Goal: Task Accomplishment & Management: Manage account settings

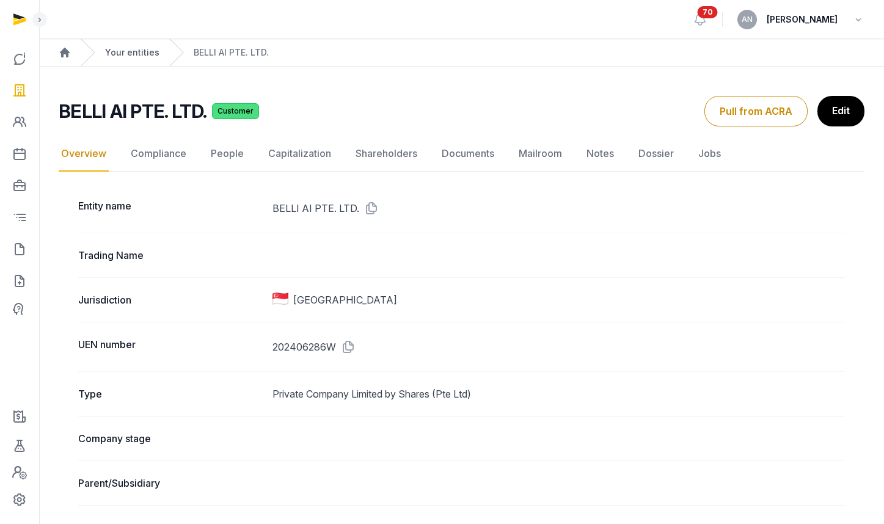
click at [125, 48] on link "Your entities" at bounding box center [132, 52] width 54 height 12
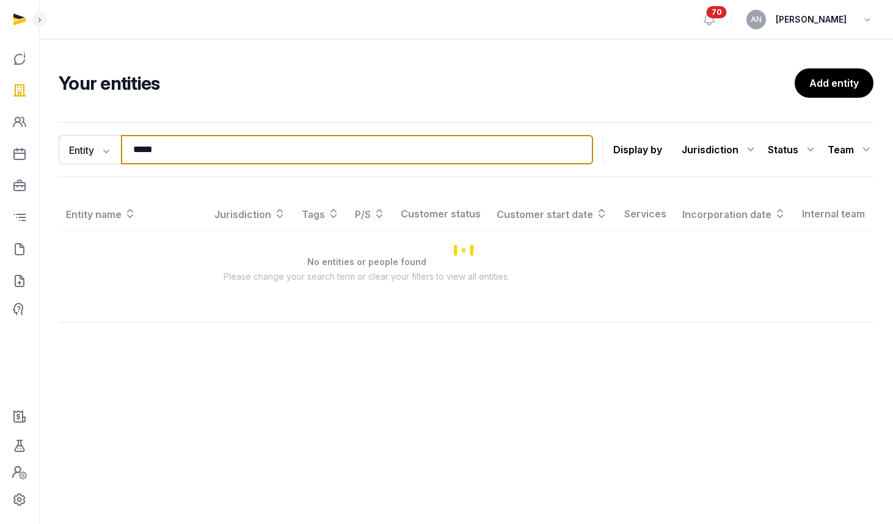
click at [204, 151] on input "*****" at bounding box center [357, 149] width 472 height 29
click at [203, 151] on input "*****" at bounding box center [357, 149] width 472 height 29
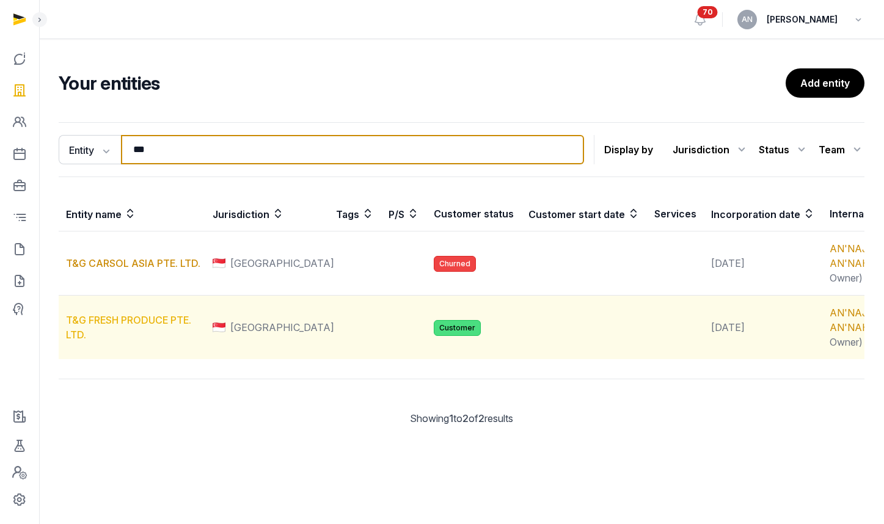
type input "***"
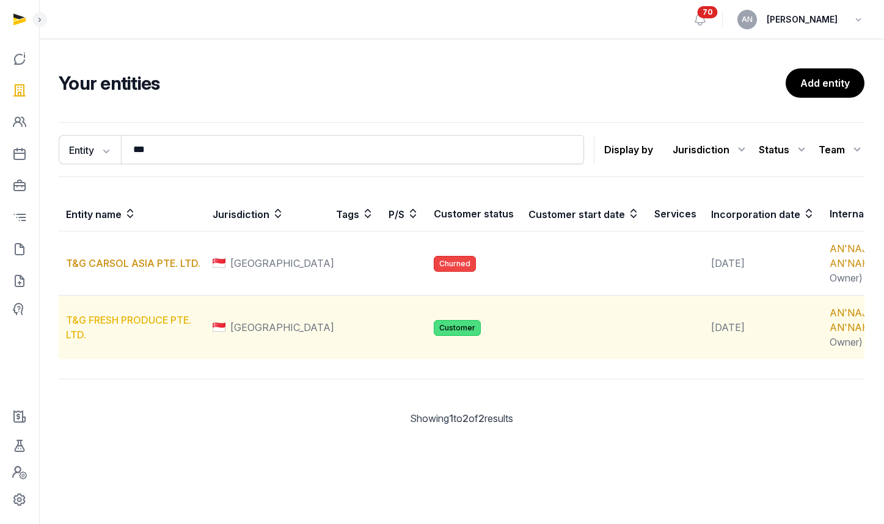
click at [139, 341] on link "T&G FRESH PRODUCE PTE. LTD." at bounding box center [128, 327] width 125 height 27
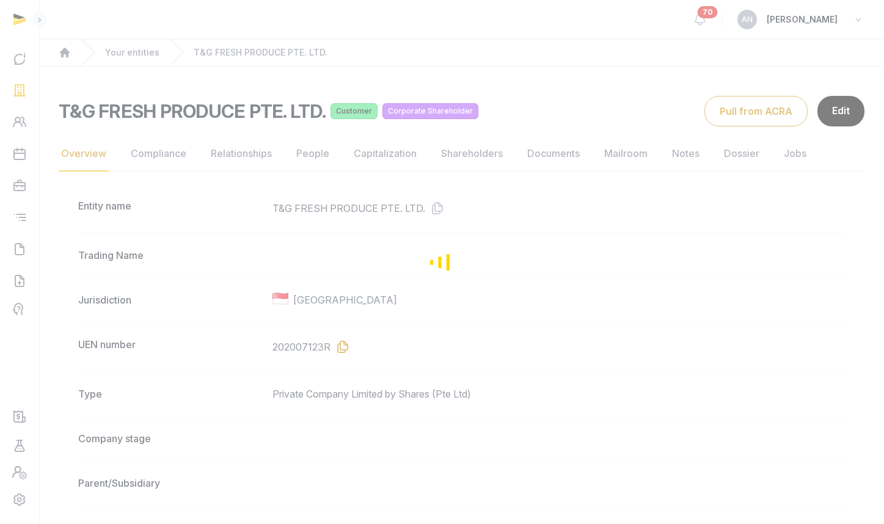
click at [341, 349] on icon at bounding box center [341, 347] width 20 height 20
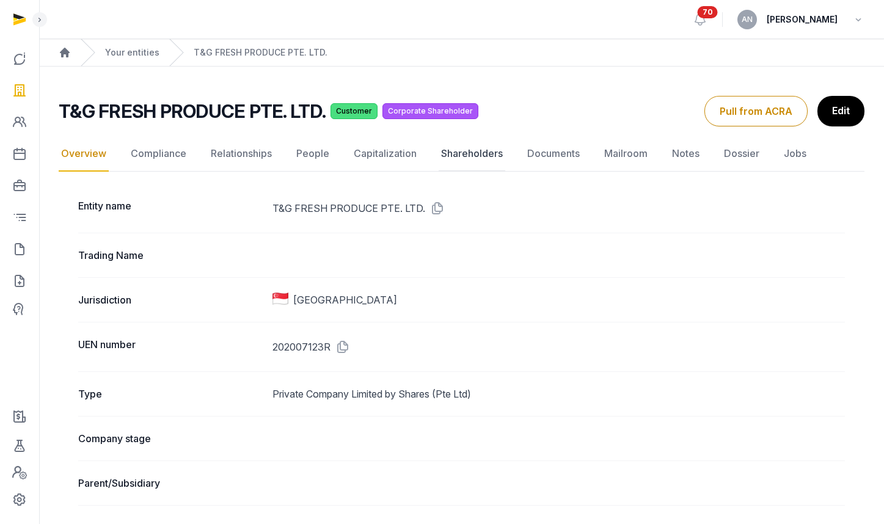
click at [480, 155] on link "Shareholders" at bounding box center [472, 153] width 67 height 35
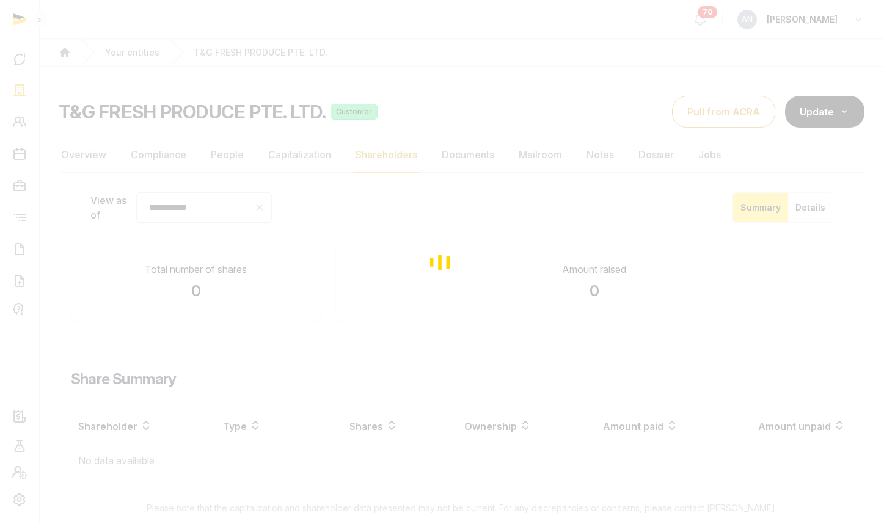
click at [552, 148] on div "Loading" at bounding box center [442, 262] width 884 height 524
click at [460, 148] on div "Loading" at bounding box center [442, 262] width 884 height 524
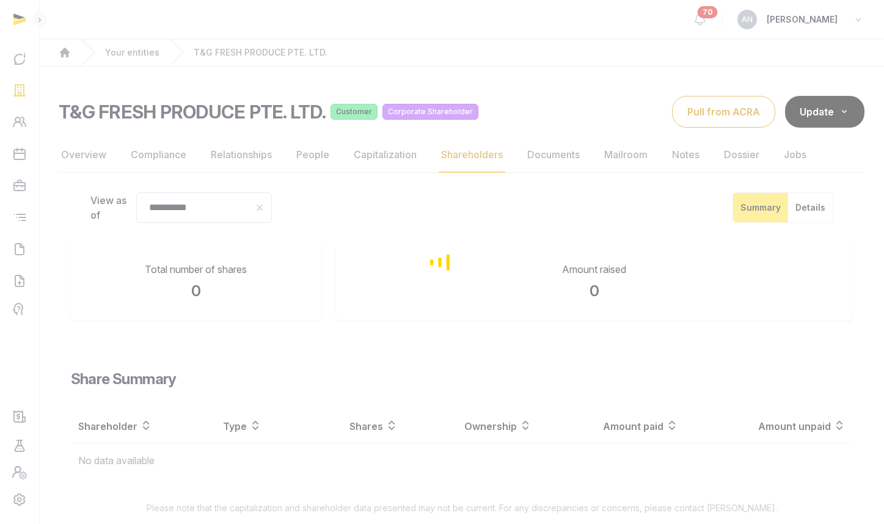
click at [460, 150] on div "Loading" at bounding box center [442, 262] width 884 height 524
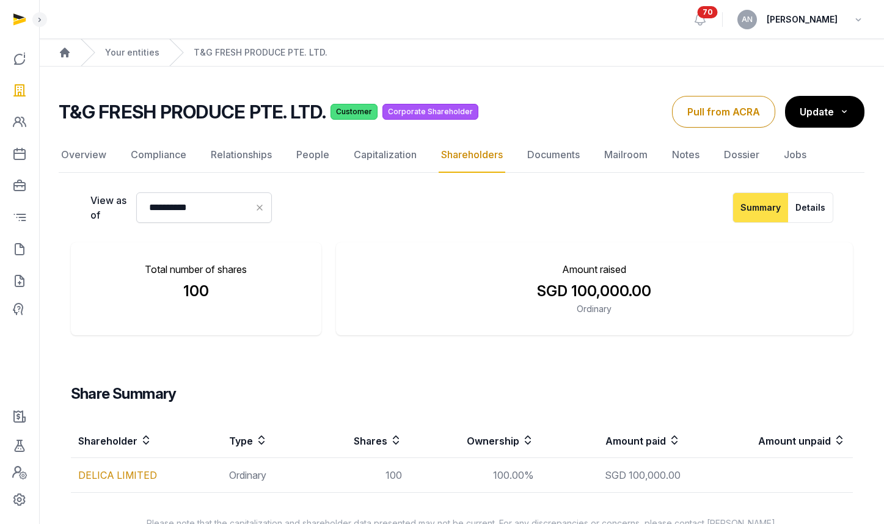
click at [459, 161] on link "Shareholders" at bounding box center [472, 154] width 67 height 35
click at [576, 156] on link "Documents" at bounding box center [553, 154] width 57 height 35
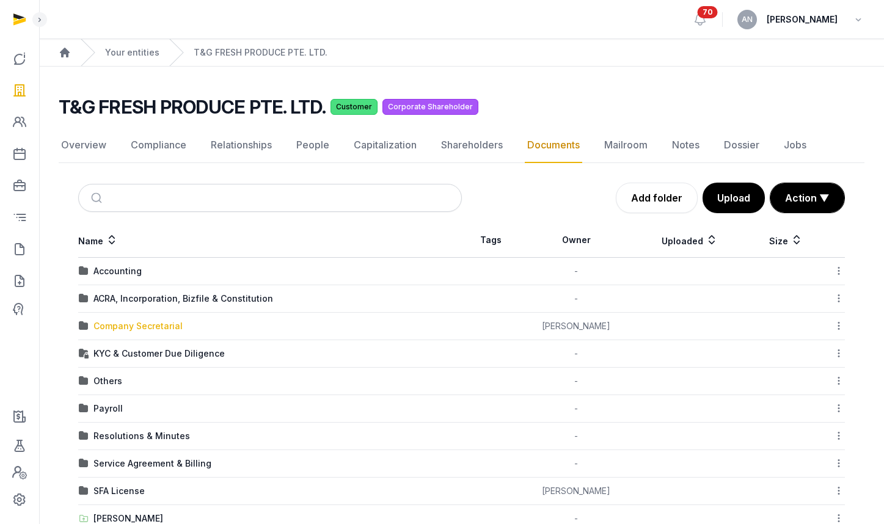
click at [133, 328] on div "Company Secretarial" at bounding box center [137, 326] width 89 height 12
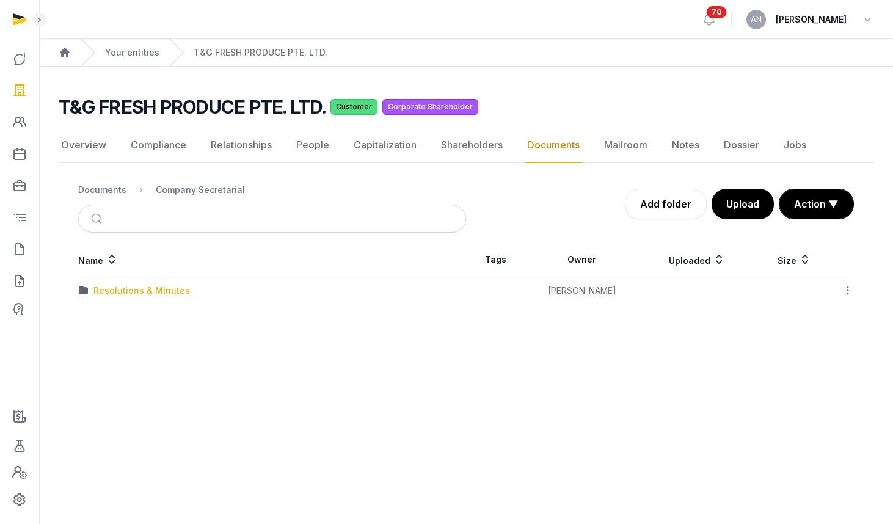
click at [135, 291] on div "Resolutions & Minutes" at bounding box center [141, 291] width 97 height 12
click at [106, 320] on div "2025" at bounding box center [103, 318] width 21 height 12
click at [107, 290] on div "AGM/AR FYE 2024" at bounding box center [131, 291] width 77 height 12
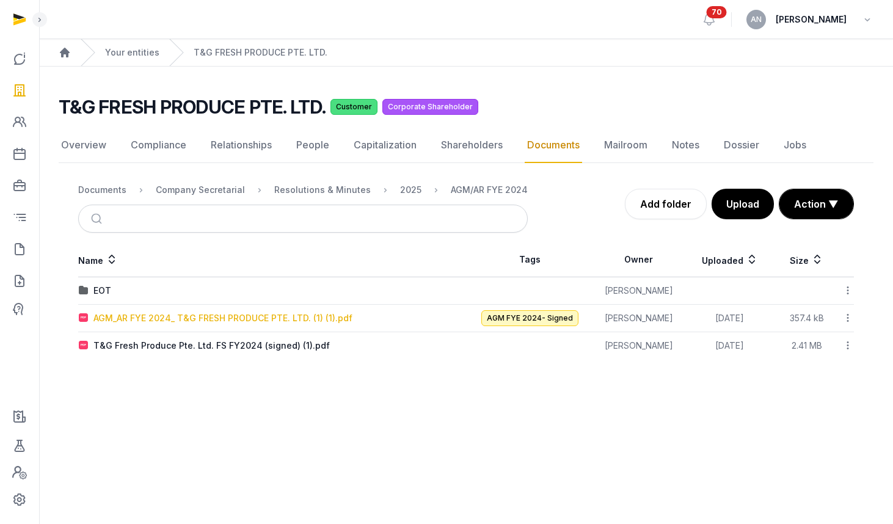
click at [153, 317] on div "AGM_AR FYE 2024_ T&G FRESH PRODUCE PTE. LTD. (1) (1).pdf" at bounding box center [222, 318] width 259 height 12
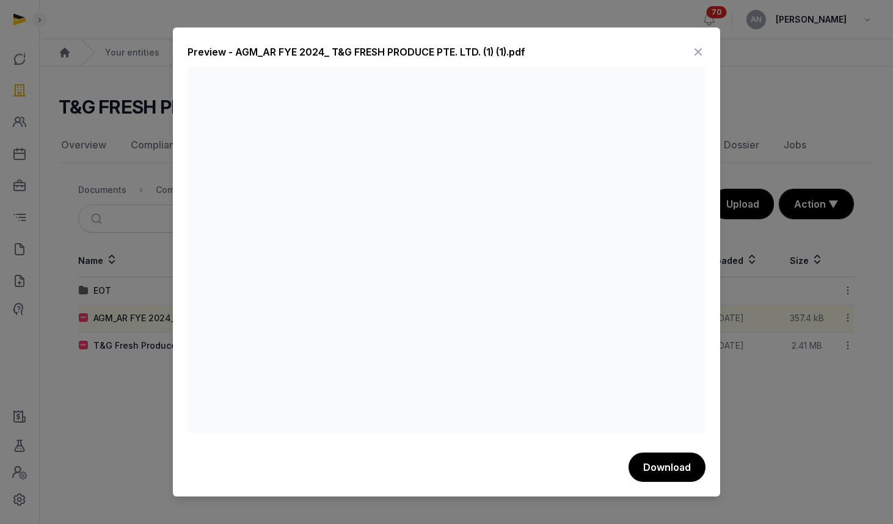
click at [688, 50] on div "Preview - AGM_AR FYE 2024_ T&G FRESH PRODUCE PTE. LTD. (1) (1).pdf" at bounding box center [447, 54] width 518 height 24
click at [692, 48] on icon at bounding box center [698, 52] width 15 height 20
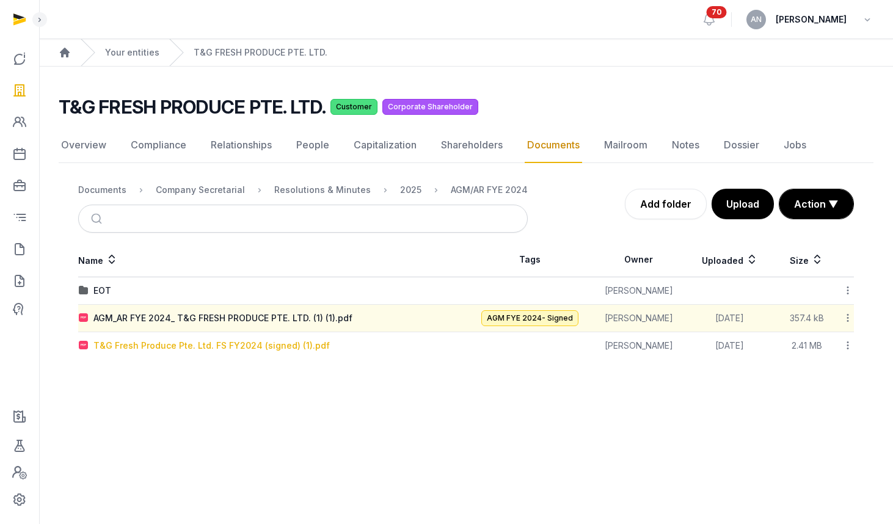
click at [244, 347] on div "T&G Fresh Produce Pte. Ltd. FS FY2024 (signed) (1).pdf" at bounding box center [211, 346] width 236 height 12
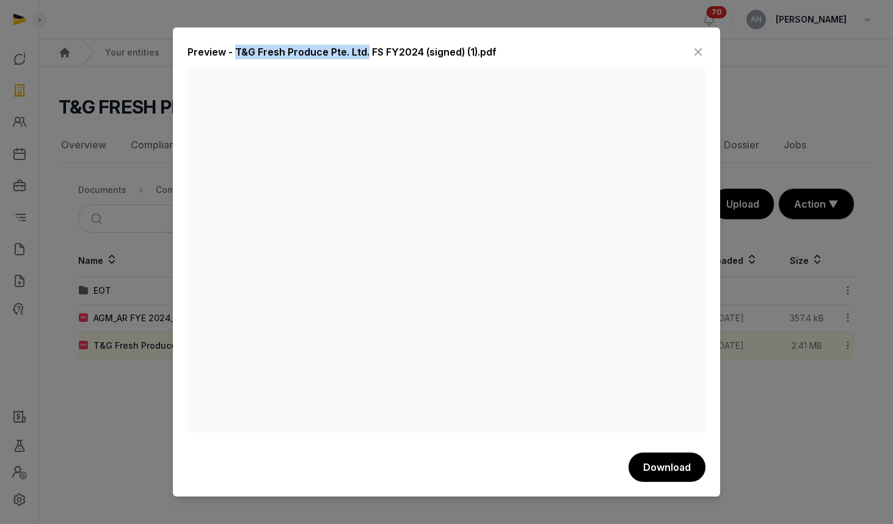
drag, startPoint x: 233, startPoint y: 52, endPoint x: 364, endPoint y: 53, distance: 130.8
click at [364, 53] on div "Preview - T&G Fresh Produce Pte. Ltd. FS FY2024 (signed) (1).pdf" at bounding box center [342, 52] width 309 height 15
copy div "T&G Fresh Produce Pte. Ltd."
click at [692, 45] on icon at bounding box center [698, 52] width 15 height 20
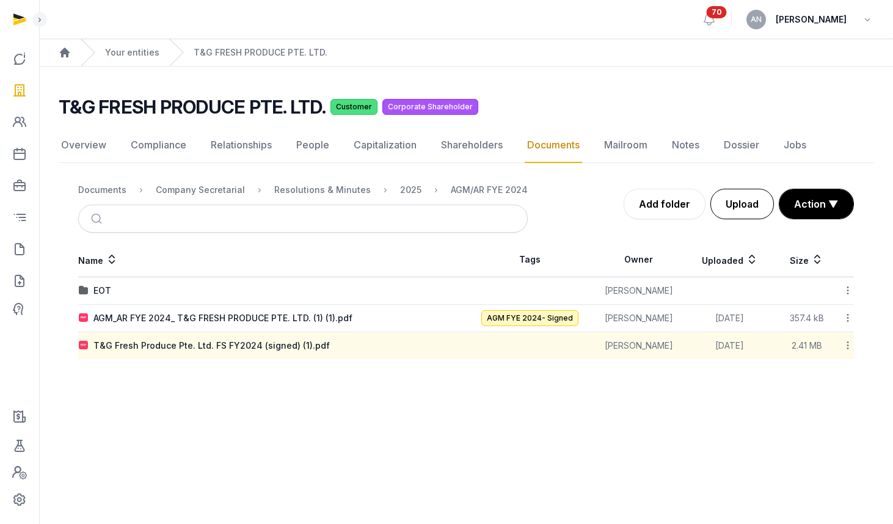
click at [738, 202] on button "Upload" at bounding box center [743, 204] width 64 height 31
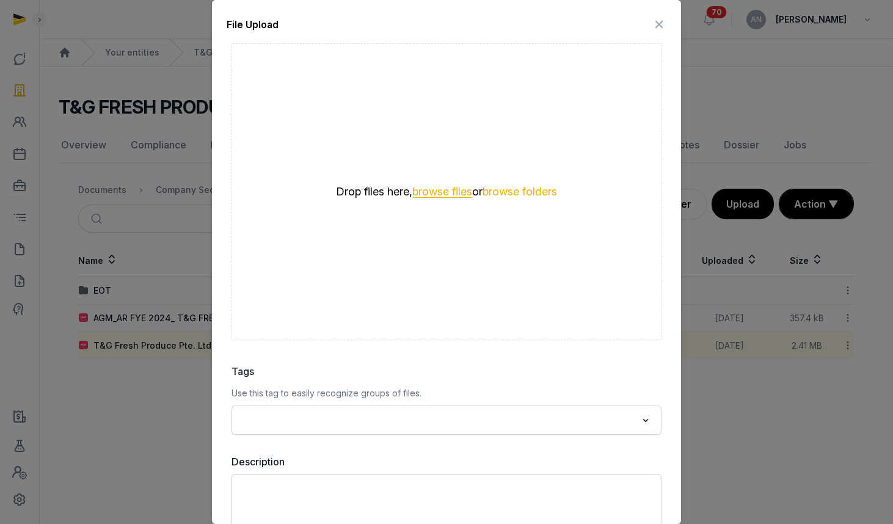
drag, startPoint x: 441, startPoint y: 184, endPoint x: 440, endPoint y: 190, distance: 6.2
click at [441, 185] on div "Drop files here, browse files or browse folders" at bounding box center [446, 192] width 293 height 15
click at [439, 191] on button "browse files" at bounding box center [442, 192] width 60 height 12
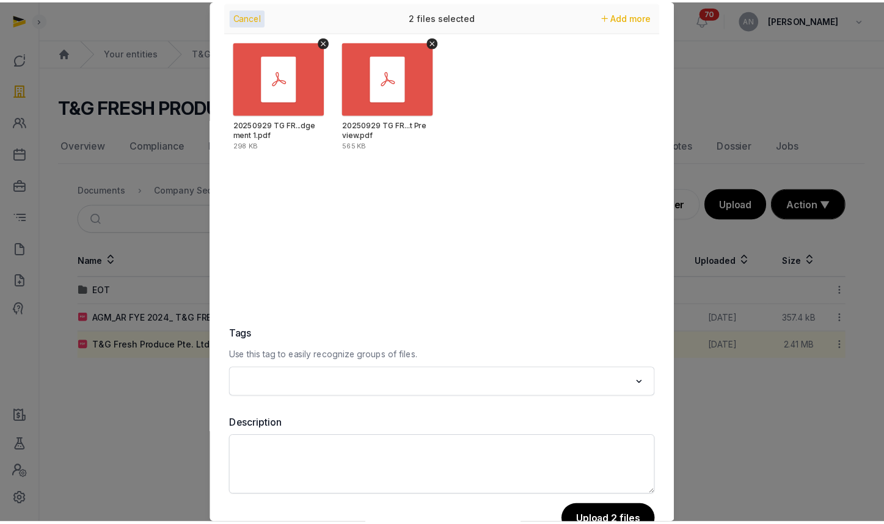
scroll to position [73, 0]
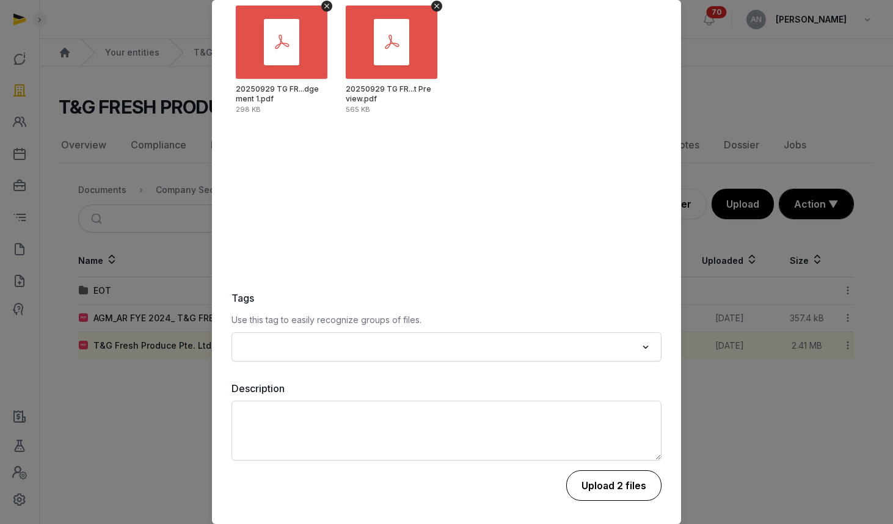
click at [623, 485] on button "Upload 2 files" at bounding box center [613, 485] width 95 height 31
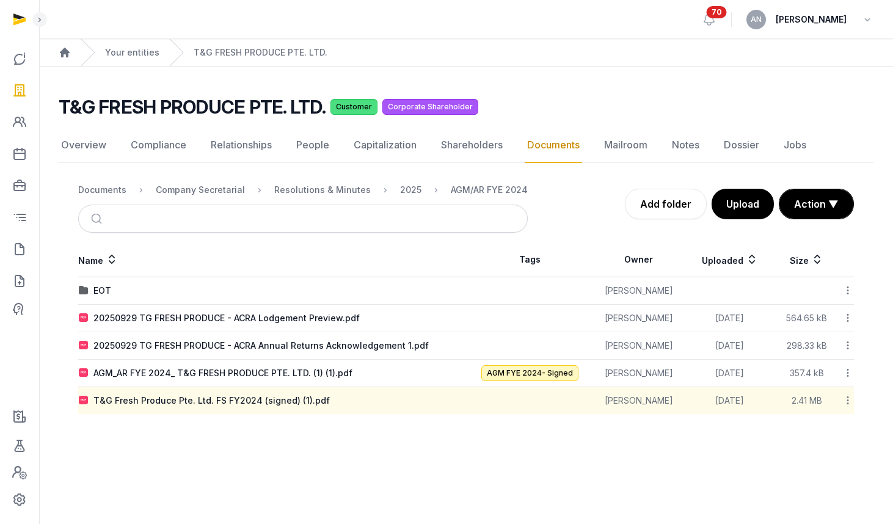
click at [849, 397] on icon at bounding box center [848, 400] width 11 height 13
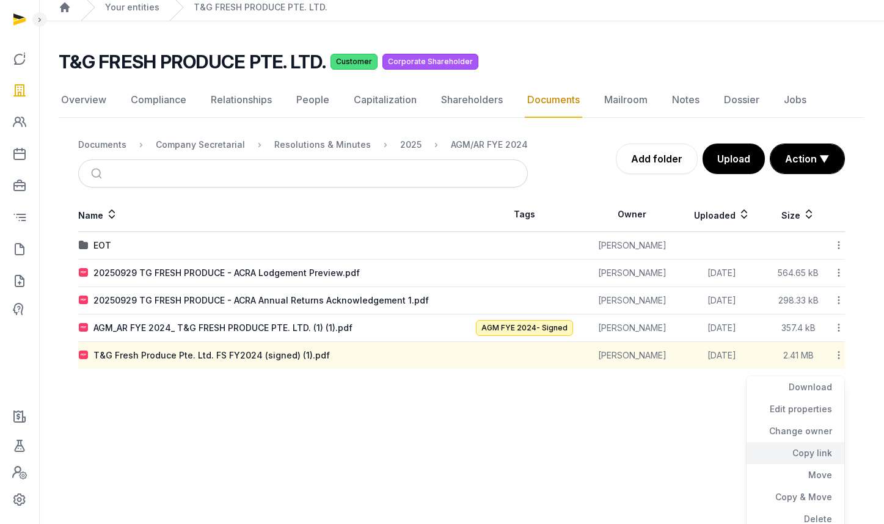
scroll to position [51, 0]
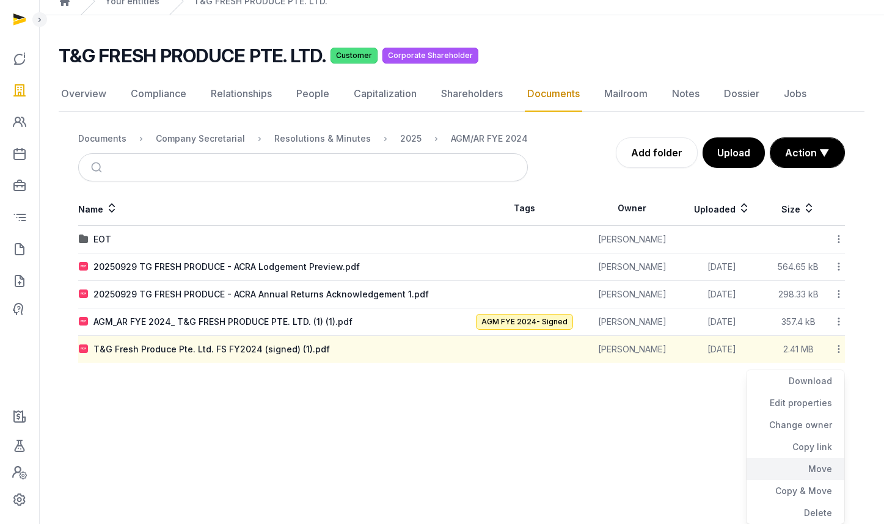
click at [819, 465] on div "Move" at bounding box center [796, 469] width 98 height 22
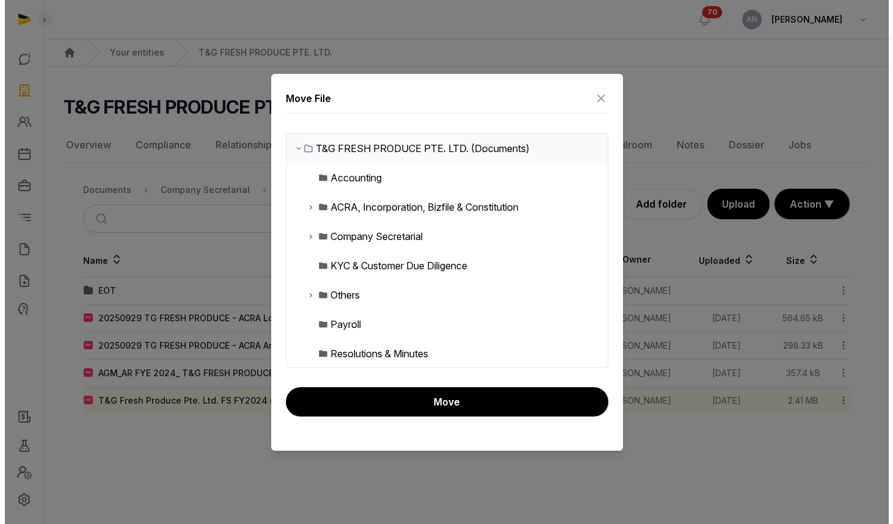
scroll to position [0, 0]
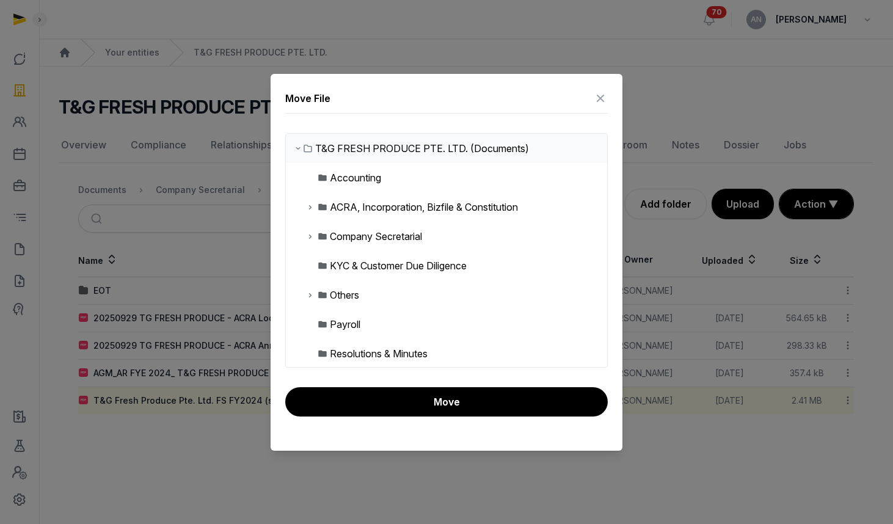
click at [368, 182] on div "Accounting" at bounding box center [355, 177] width 51 height 15
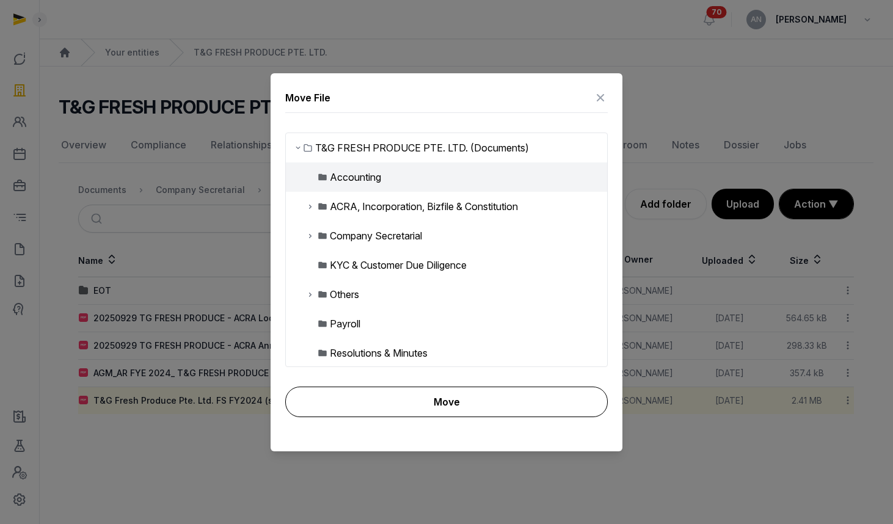
click at [433, 406] on button "Move" at bounding box center [446, 402] width 323 height 31
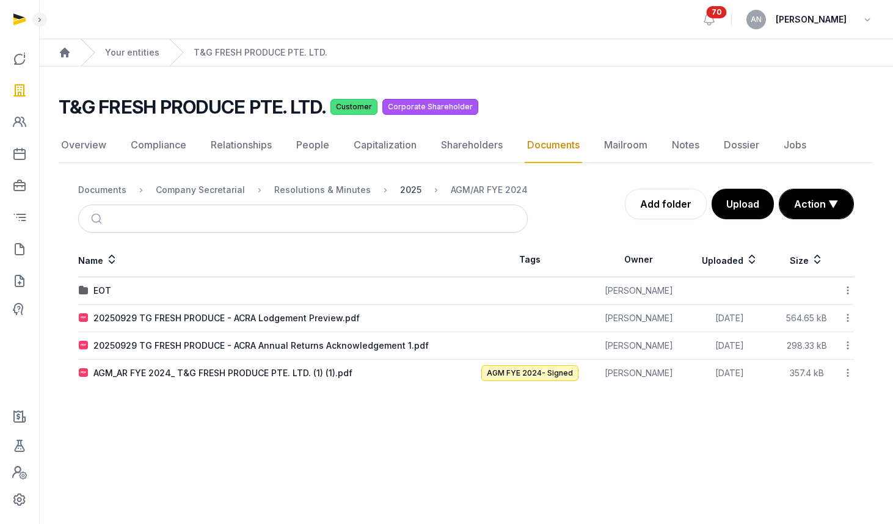
click at [404, 191] on div "2025" at bounding box center [410, 190] width 21 height 12
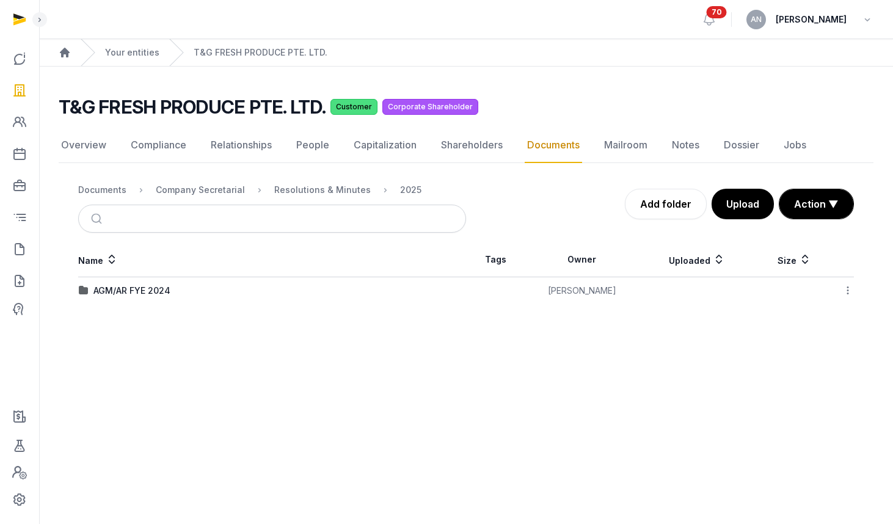
click at [846, 292] on icon at bounding box center [848, 290] width 11 height 13
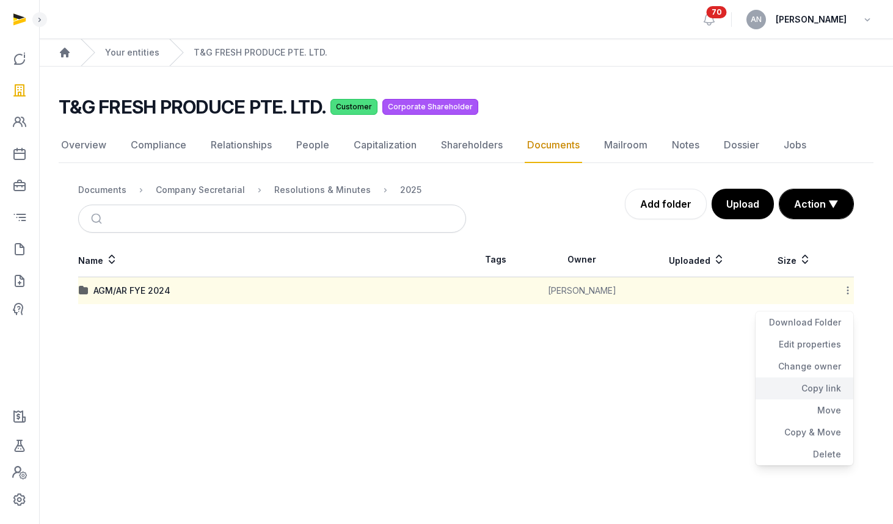
click at [802, 391] on div "Copy link" at bounding box center [805, 389] width 98 height 22
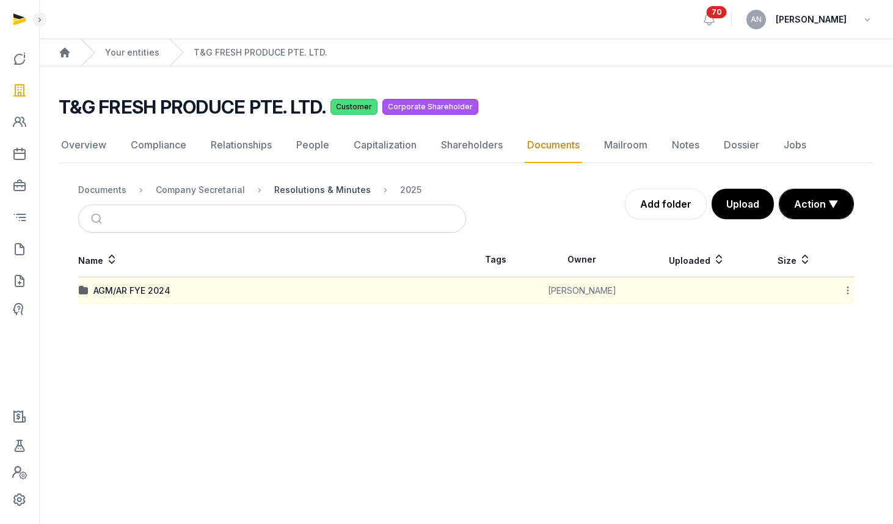
click at [283, 187] on div "Resolutions & Minutes" at bounding box center [322, 190] width 97 height 12
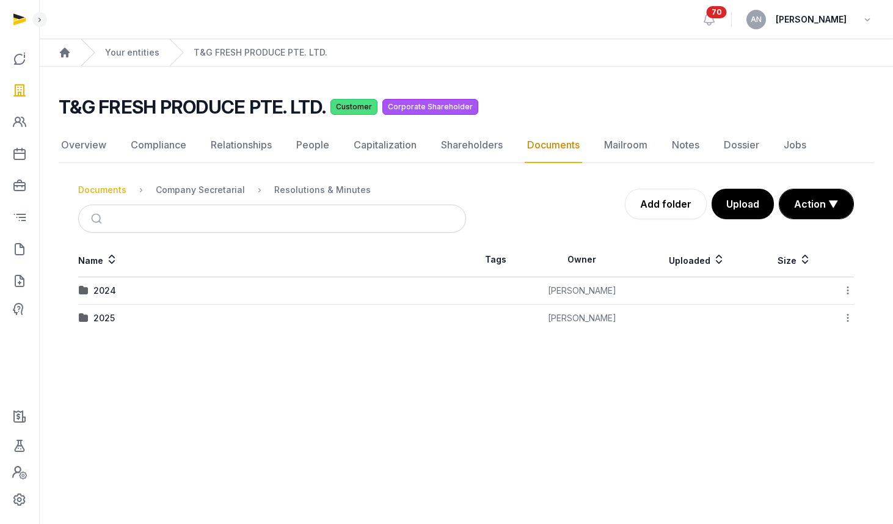
click at [123, 189] on div "Documents" at bounding box center [102, 190] width 48 height 12
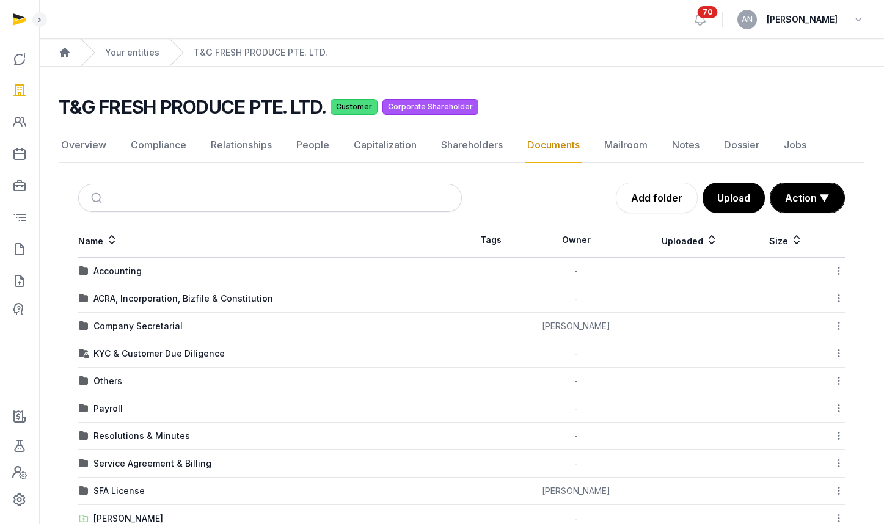
click at [141, 296] on div "ACRA, Incorporation, Bizfile & Constitution" at bounding box center [183, 299] width 180 height 12
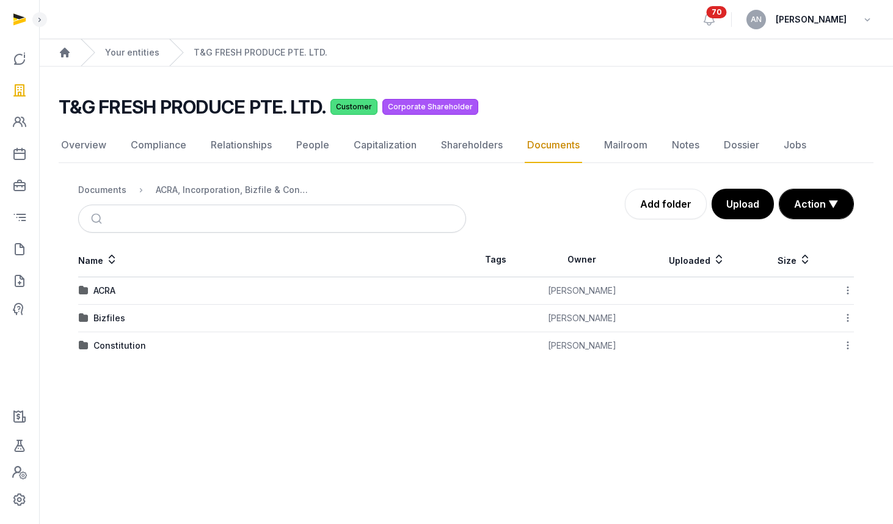
click at [104, 321] on div "Bizfiles" at bounding box center [109, 318] width 32 height 12
click at [106, 318] on div "2025" at bounding box center [103, 318] width 21 height 12
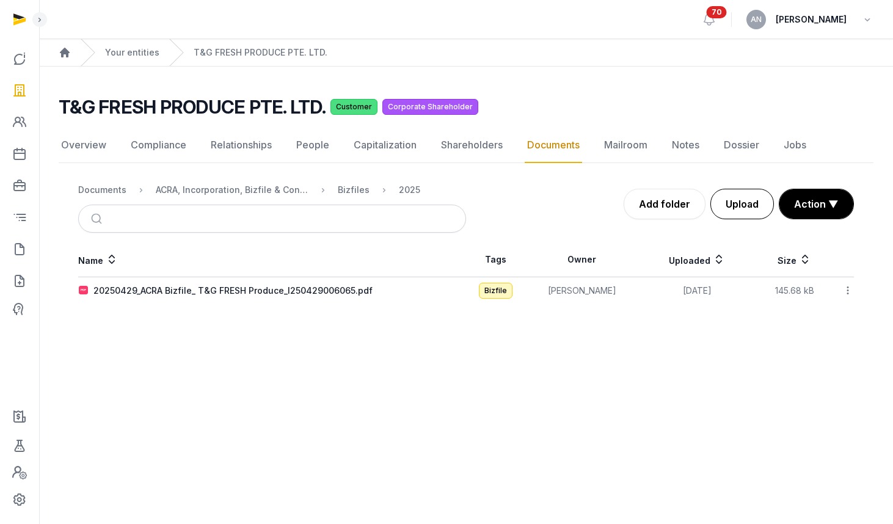
click at [732, 202] on button "Upload" at bounding box center [743, 204] width 64 height 31
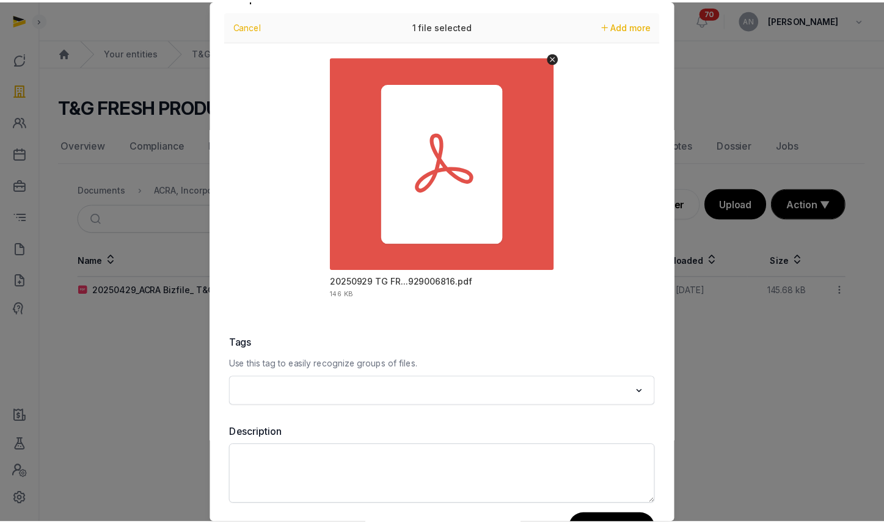
scroll to position [73, 0]
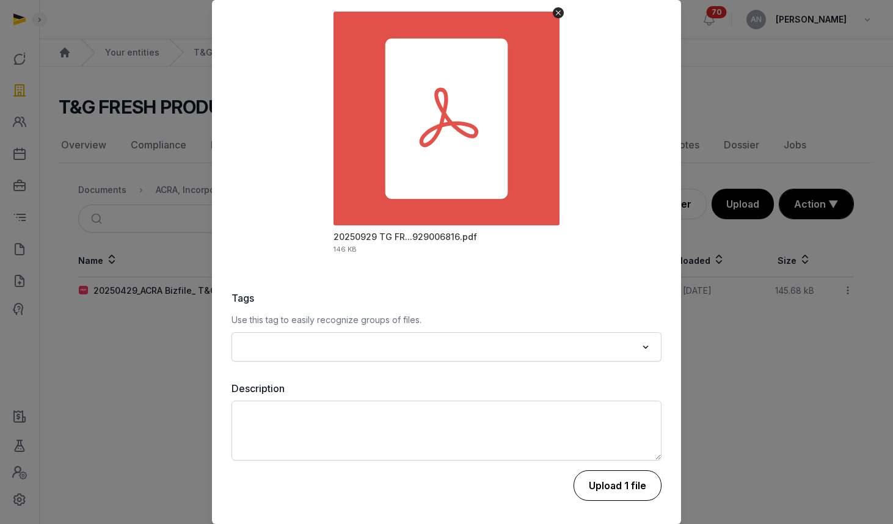
click at [614, 492] on button "Upload 1 file" at bounding box center [618, 485] width 88 height 31
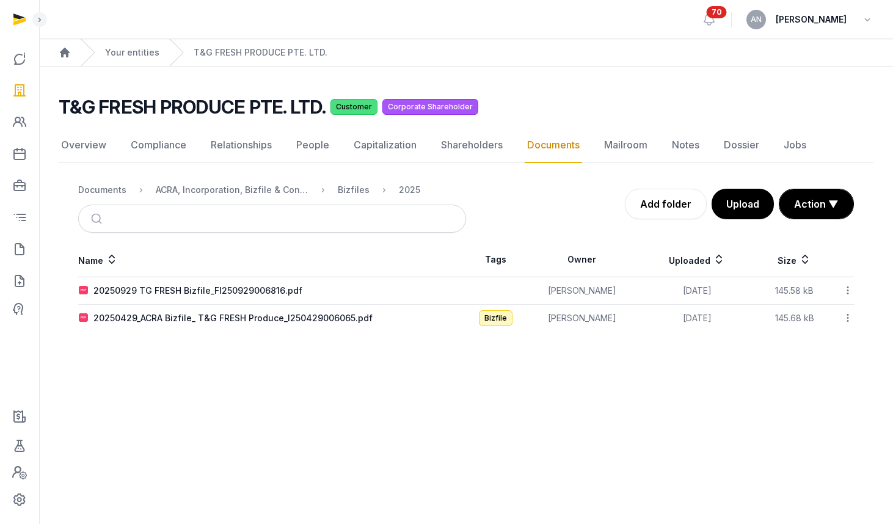
click at [849, 285] on icon at bounding box center [848, 290] width 11 height 13
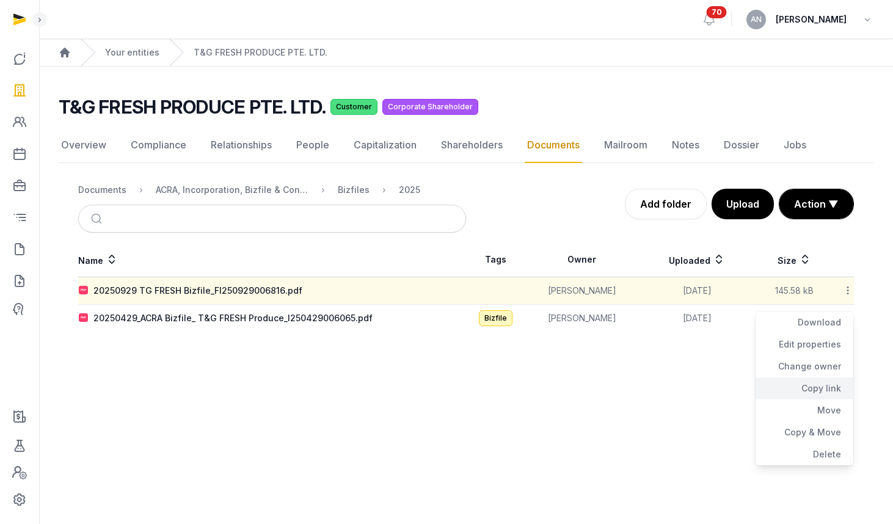
click at [818, 393] on div "Copy link" at bounding box center [805, 389] width 98 height 22
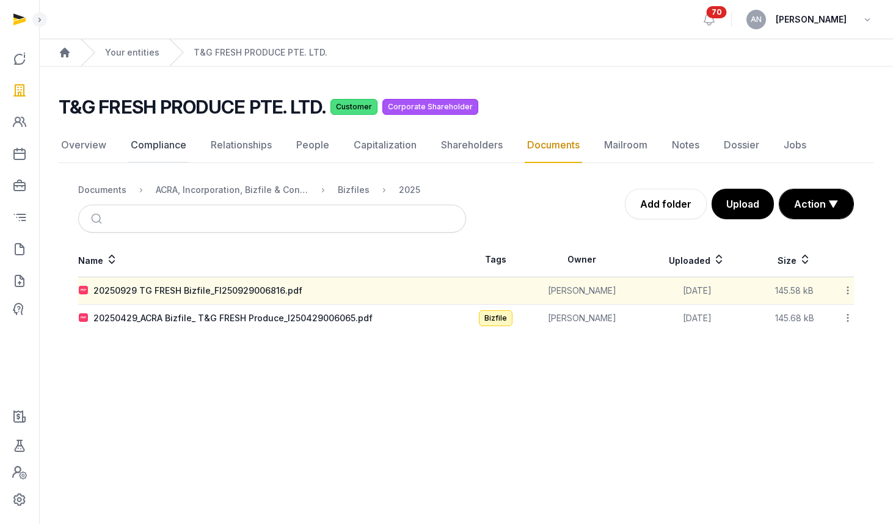
click at [158, 144] on link "Compliance" at bounding box center [158, 145] width 60 height 35
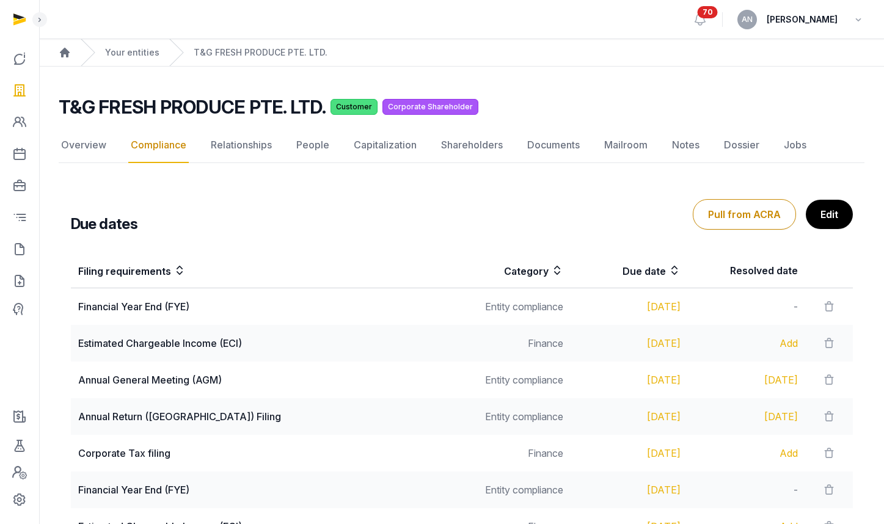
scroll to position [241, 0]
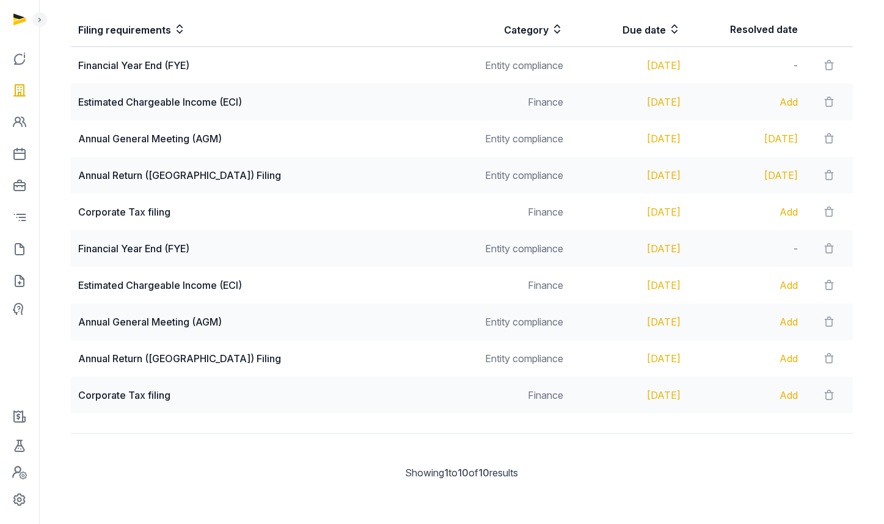
click at [778, 320] on div "Add" at bounding box center [746, 322] width 103 height 15
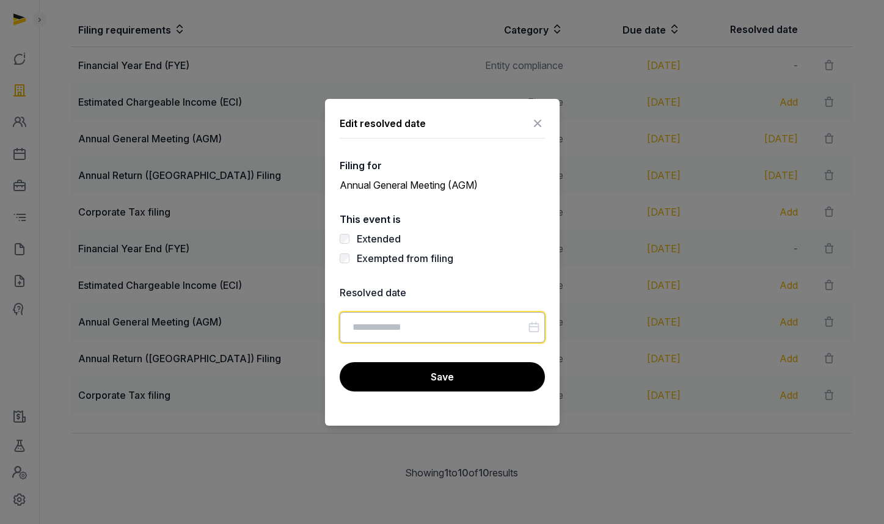
click at [442, 323] on input "Datepicker input" at bounding box center [442, 327] width 205 height 31
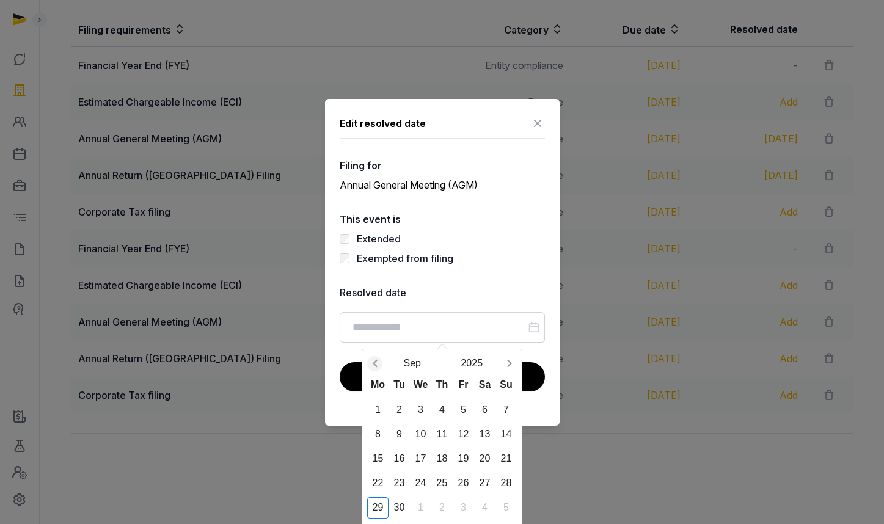
click at [380, 361] on icon "Previous month" at bounding box center [375, 363] width 12 height 12
click at [466, 512] on div "29" at bounding box center [463, 507] width 21 height 21
type input "**********"
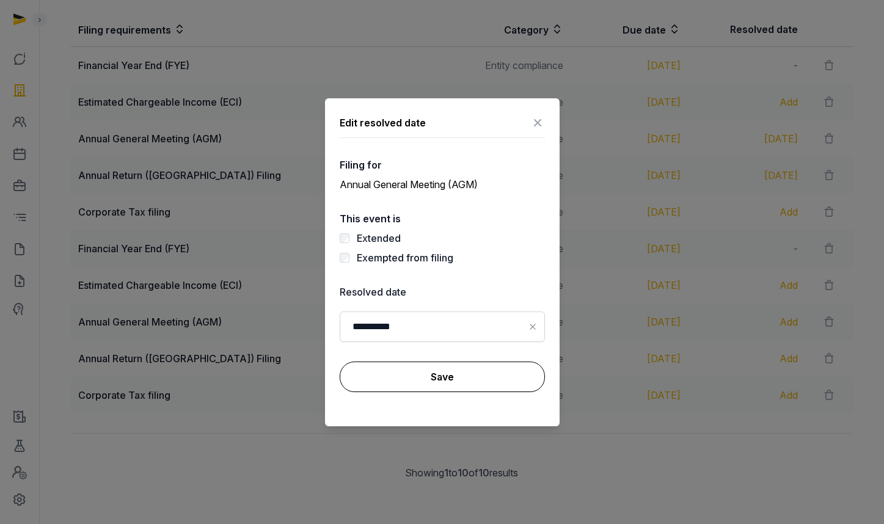
click at [401, 373] on button "Save" at bounding box center [442, 377] width 205 height 31
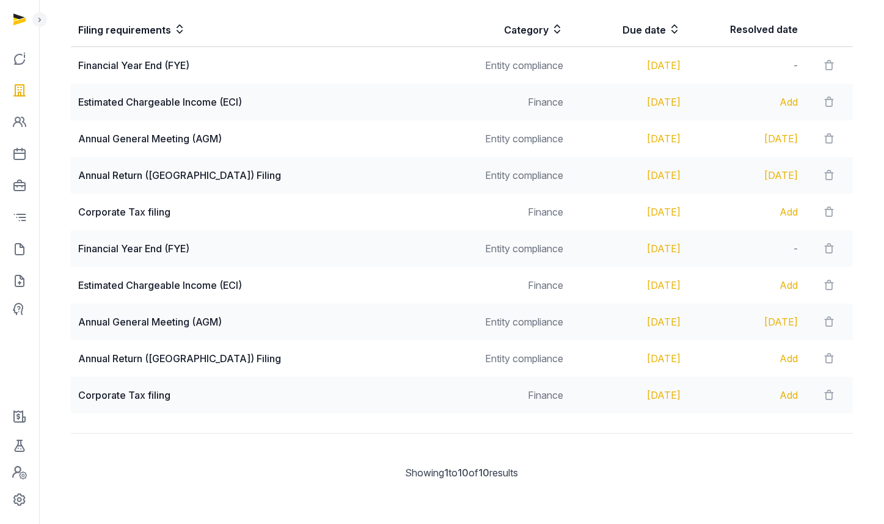
click at [775, 361] on div "Add" at bounding box center [746, 358] width 103 height 15
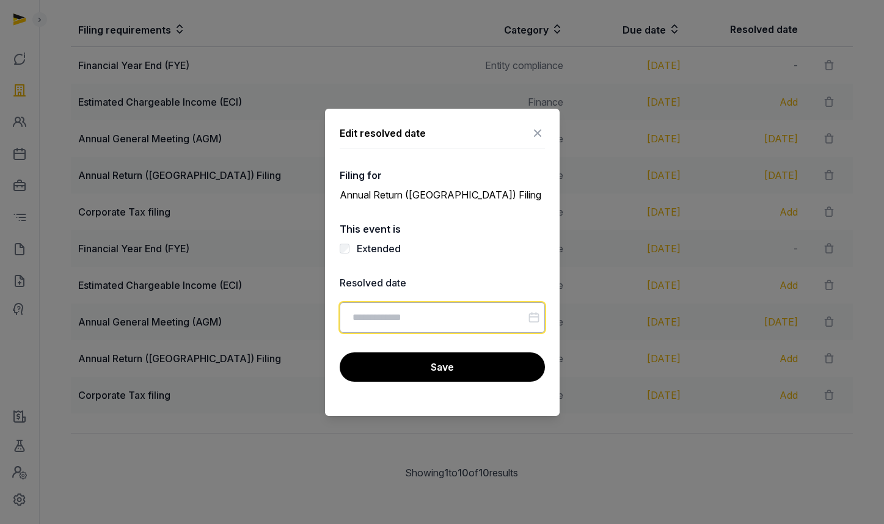
click at [474, 323] on input "Datepicker input" at bounding box center [442, 317] width 205 height 31
click at [412, 318] on input "Datepicker input" at bounding box center [442, 317] width 205 height 31
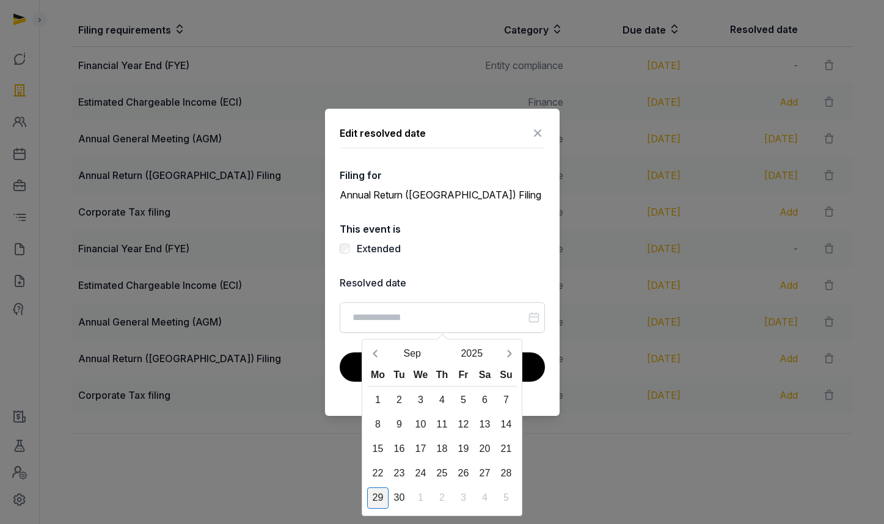
click at [378, 500] on div "29" at bounding box center [377, 498] width 21 height 21
type input "**********"
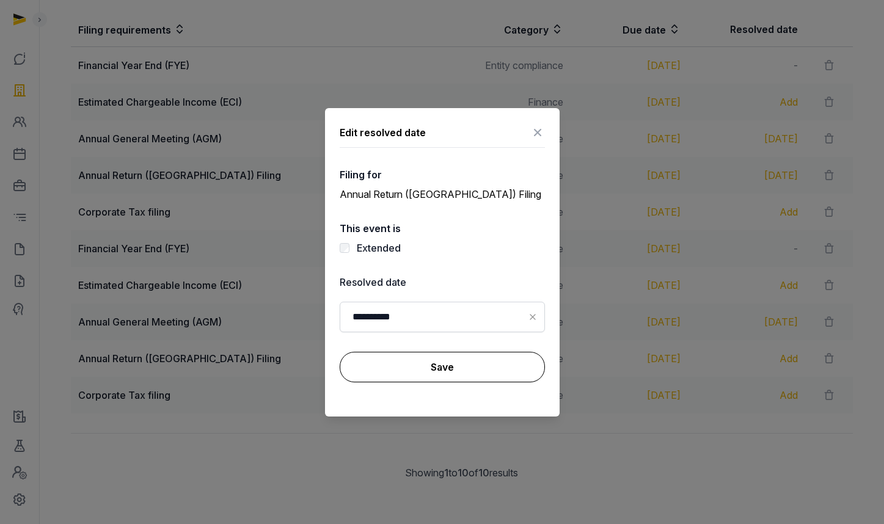
click at [446, 372] on button "Save" at bounding box center [442, 367] width 205 height 31
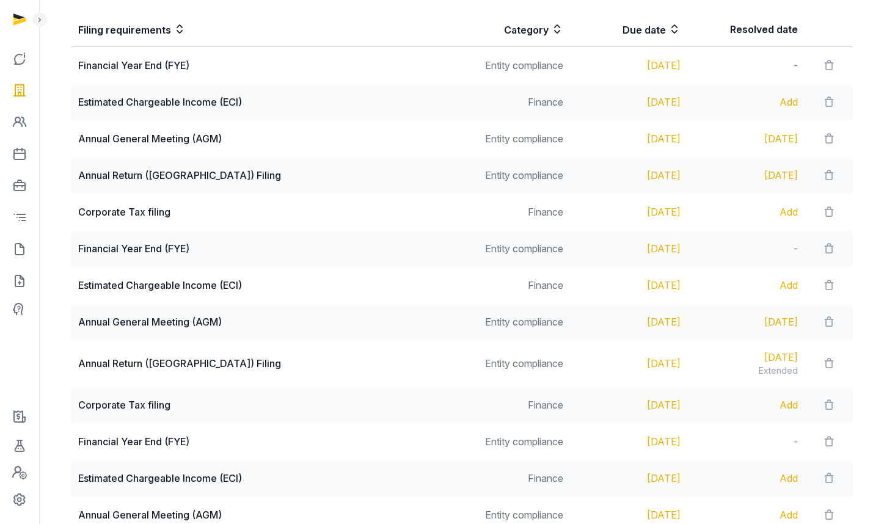
click at [771, 321] on div "[DATE]" at bounding box center [746, 322] width 103 height 15
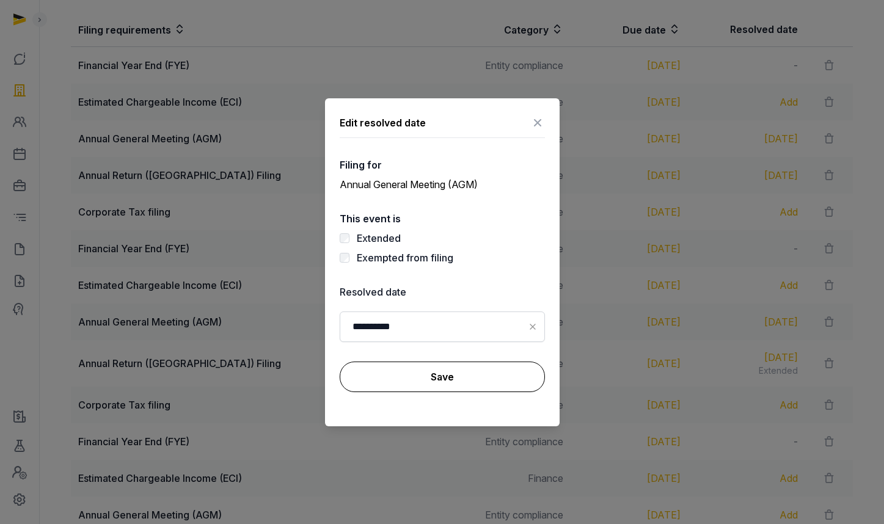
click at [408, 378] on button "Save" at bounding box center [442, 377] width 205 height 31
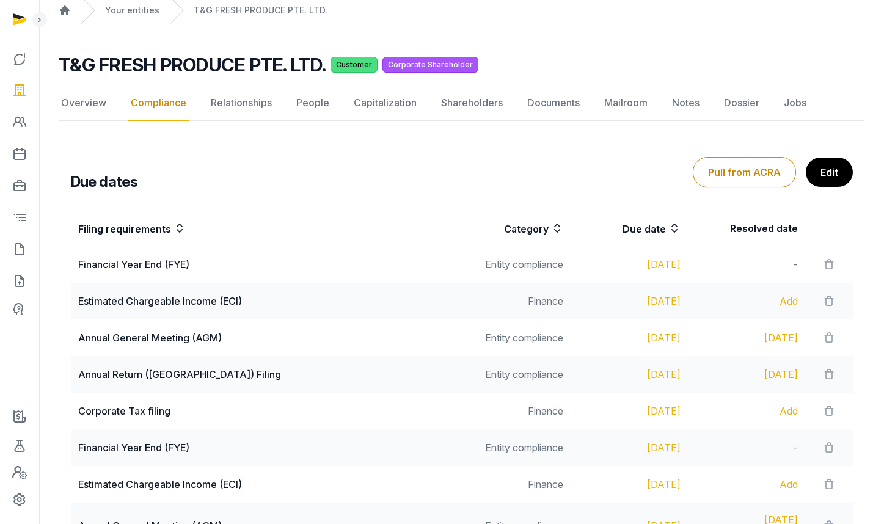
scroll to position [0, 0]
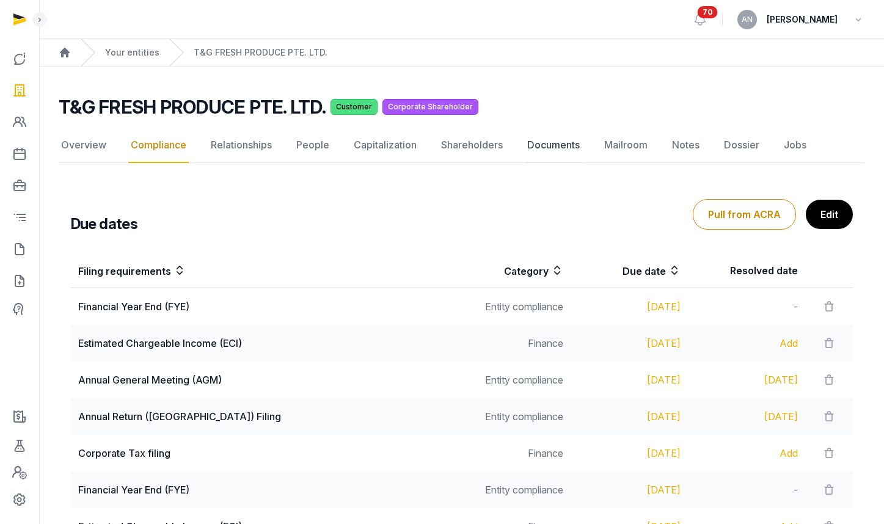
click at [544, 145] on link "Documents" at bounding box center [553, 145] width 57 height 35
